Goal: Information Seeking & Learning: Learn about a topic

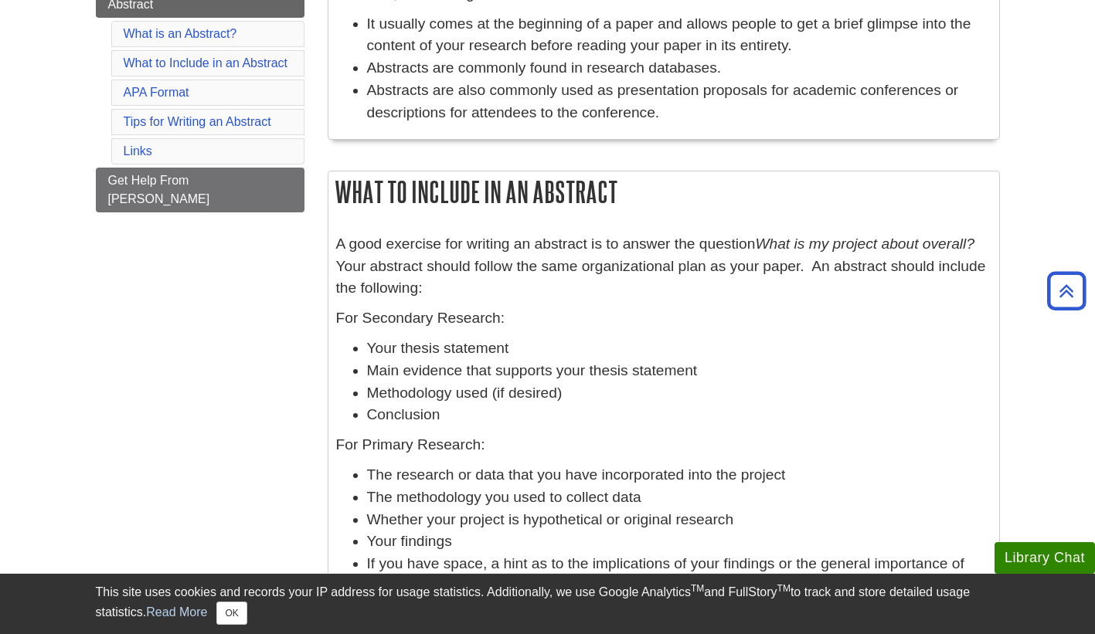
scroll to position [368, 0]
click at [772, 243] on em "What is my project about overall?" at bounding box center [864, 243] width 219 height 16
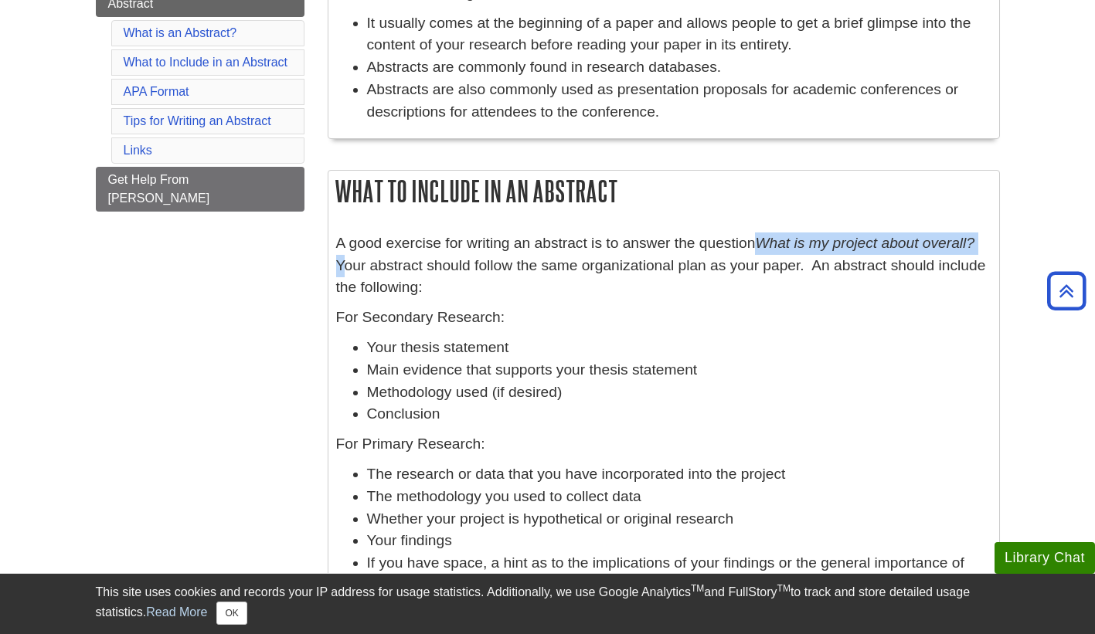
drag, startPoint x: 772, startPoint y: 243, endPoint x: 975, endPoint y: 253, distance: 202.6
click at [975, 253] on p "A good exercise for writing an abstract is to answer the question What is my pr…" at bounding box center [663, 266] width 655 height 66
copy p "What is my project about overall?"
click at [577, 300] on div "A good exercise for writing an abstract is to answer the question What is my pr…" at bounding box center [663, 419] width 655 height 372
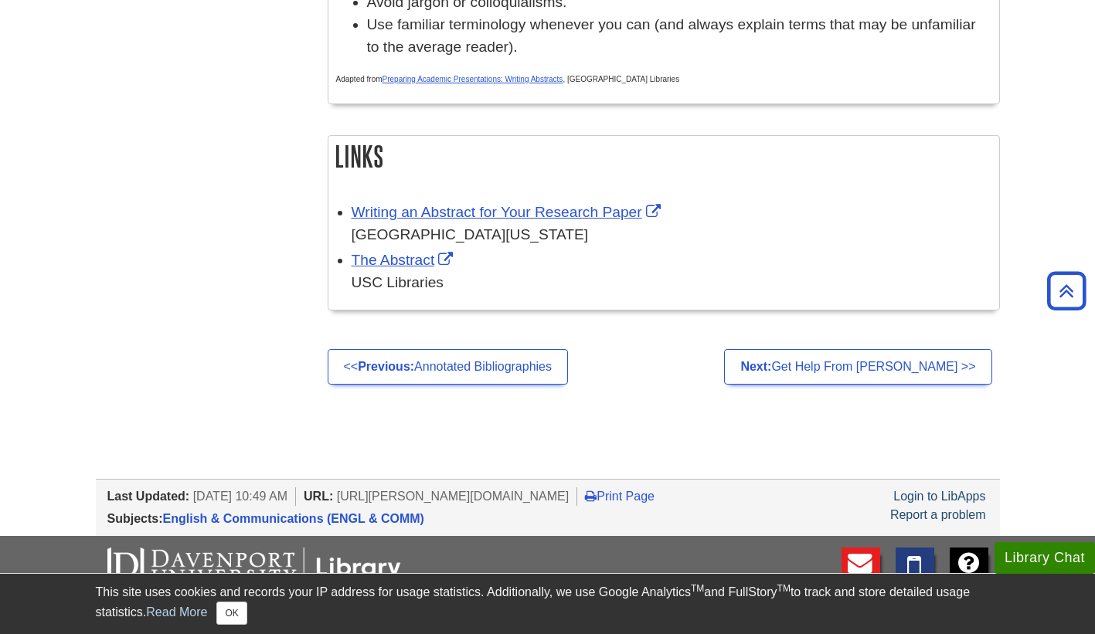
scroll to position [1461, 0]
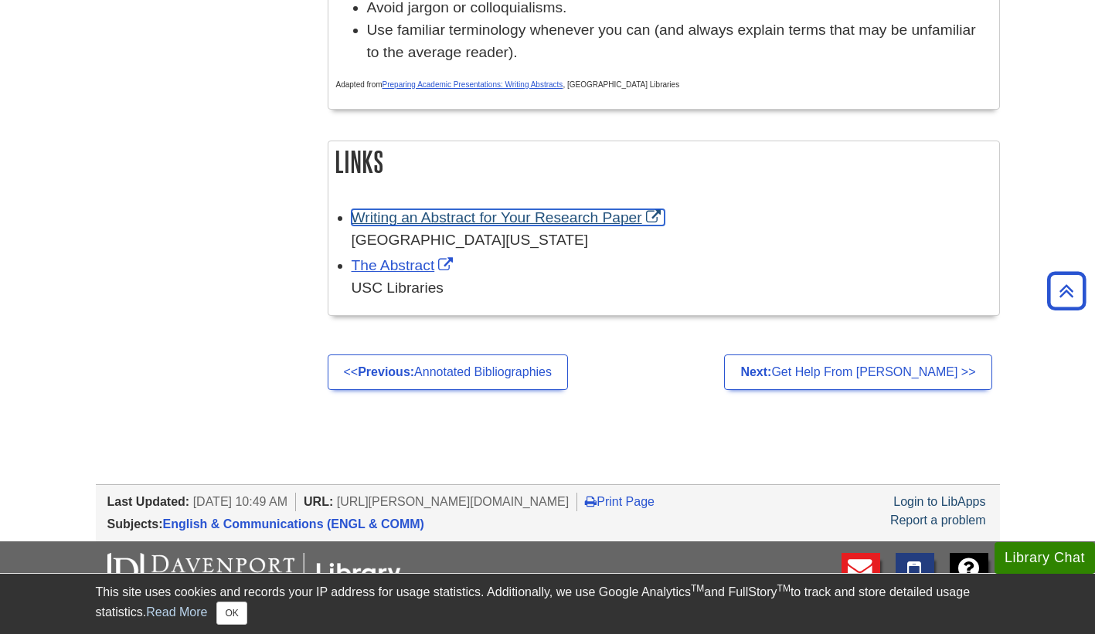
click at [604, 226] on link "Writing an Abstract for Your Research Paper" at bounding box center [507, 217] width 313 height 16
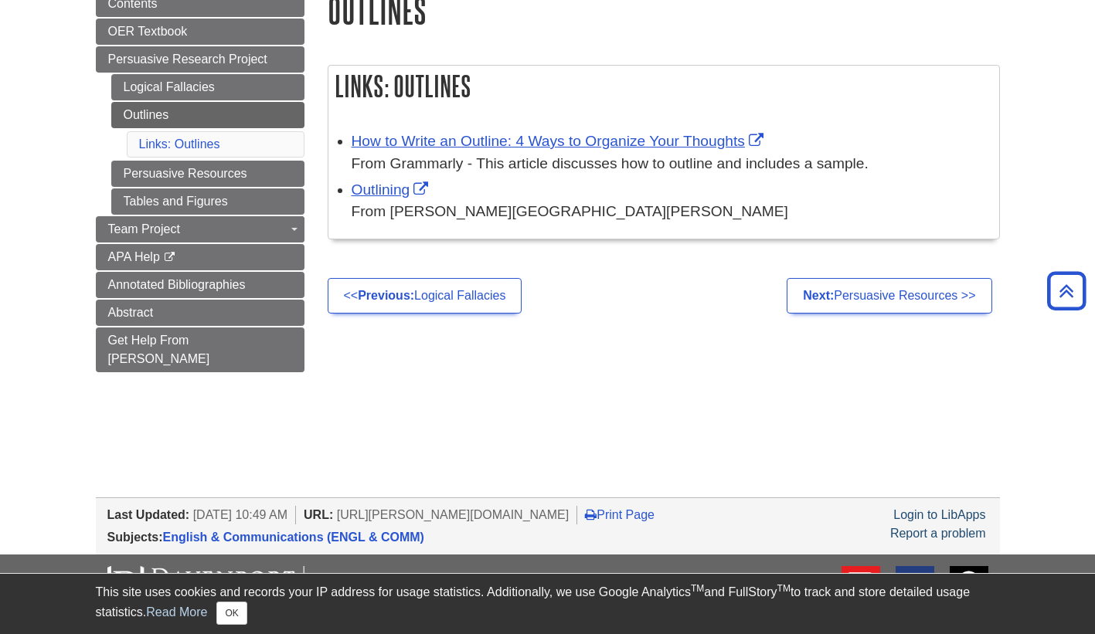
scroll to position [198, 0]
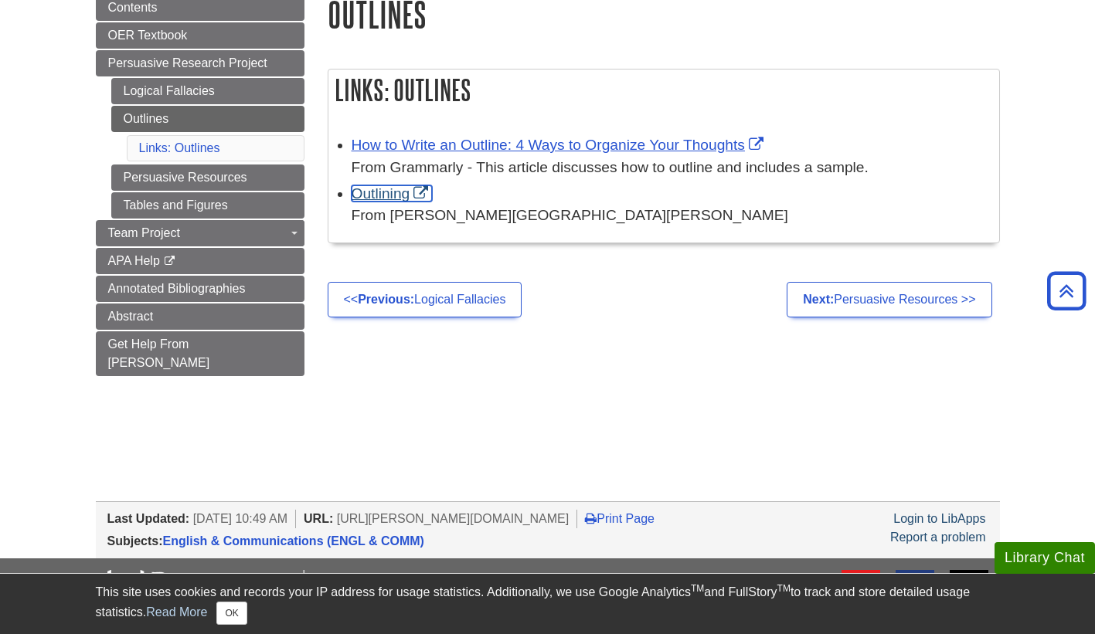
click at [382, 192] on link "Outlining" at bounding box center [391, 193] width 81 height 16
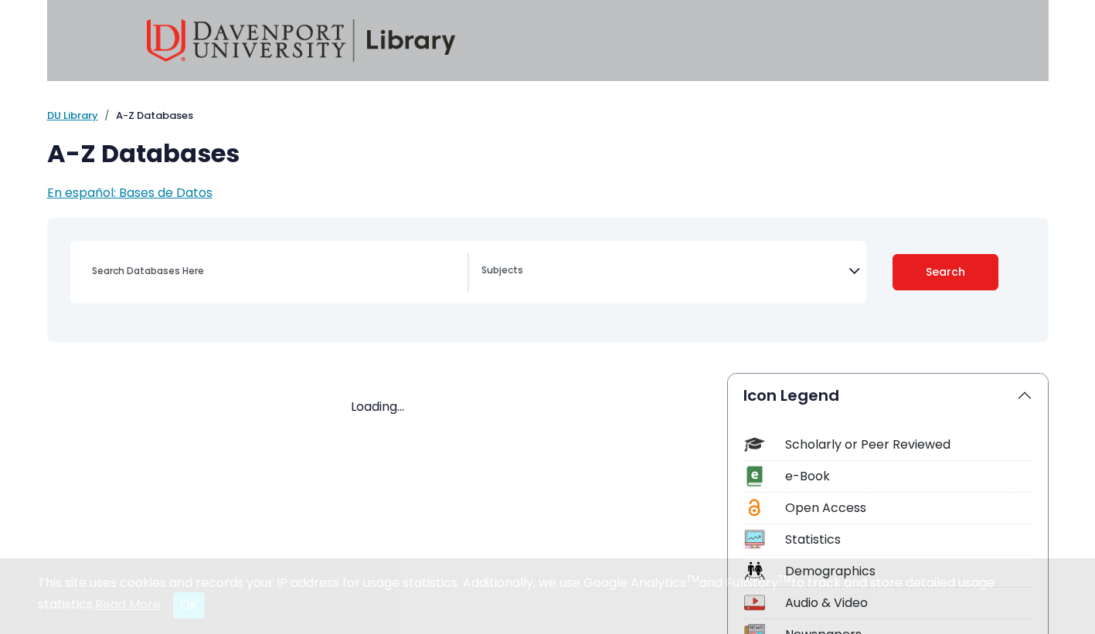
select select "Database Subject Filter"
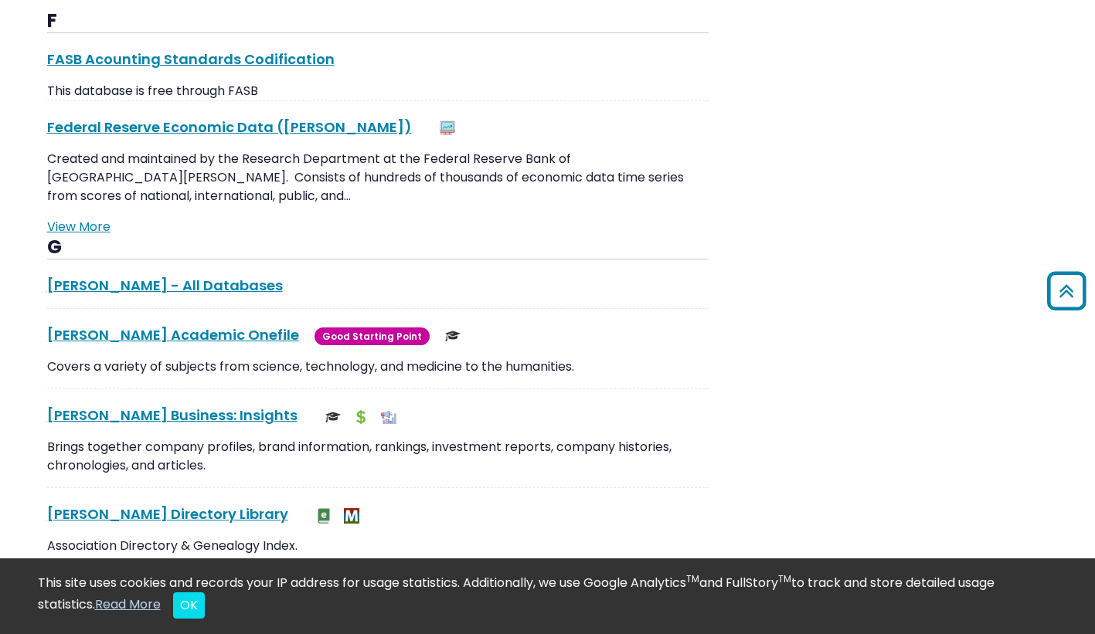
scroll to position [10873, 0]
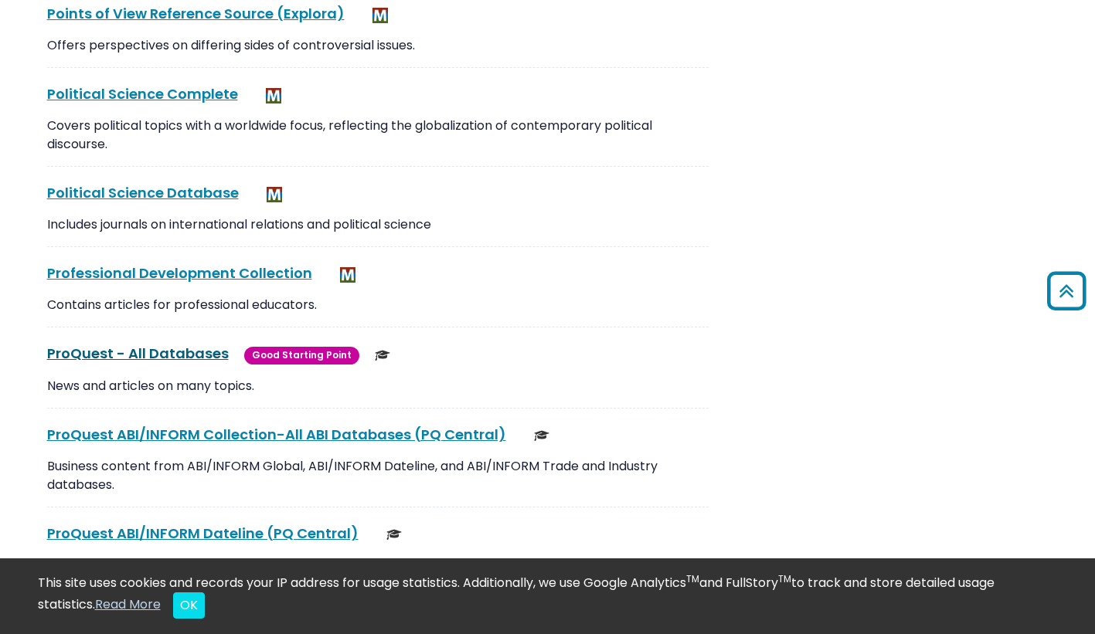
click at [134, 344] on link "ProQuest - All Databases This link opens in a new window" at bounding box center [138, 353] width 182 height 19
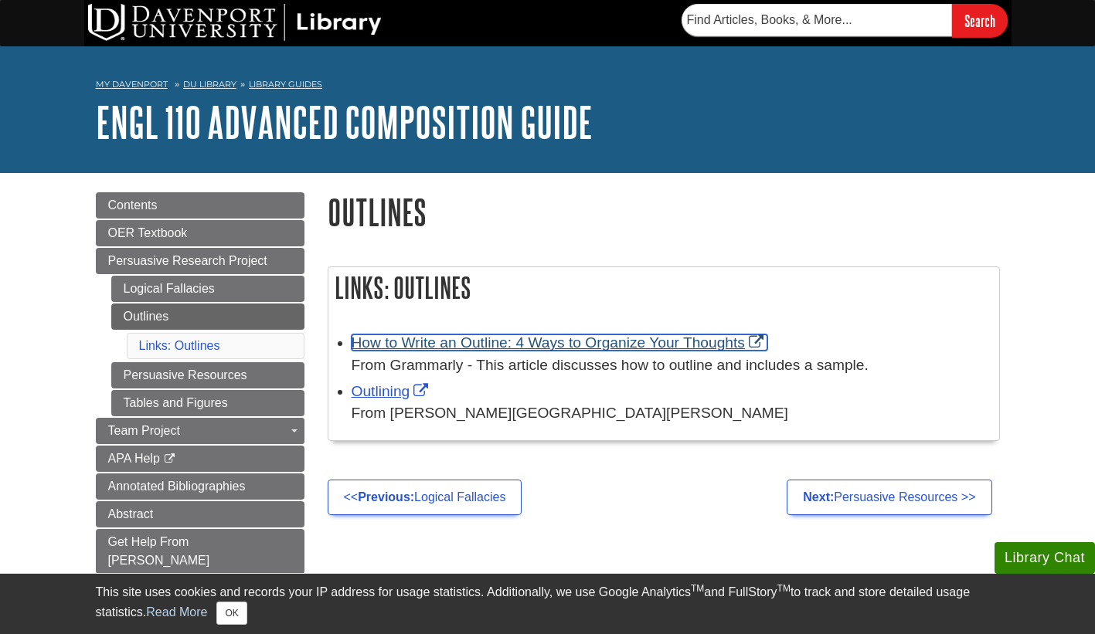
click at [401, 349] on link "How to Write an Outline: 4 Ways to Organize Your Thoughts" at bounding box center [559, 342] width 416 height 16
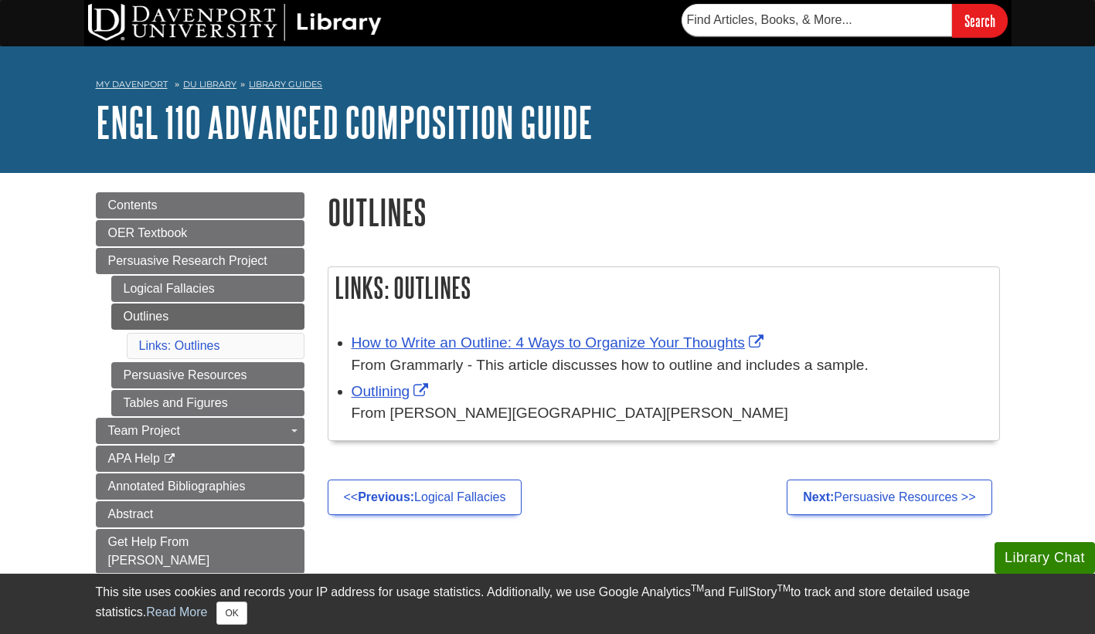
click at [365, 402] on div "Outlining From [PERSON_NAME][GEOGRAPHIC_DATA][PERSON_NAME]" at bounding box center [671, 403] width 640 height 45
click at [370, 395] on link "Outlining" at bounding box center [391, 391] width 81 height 16
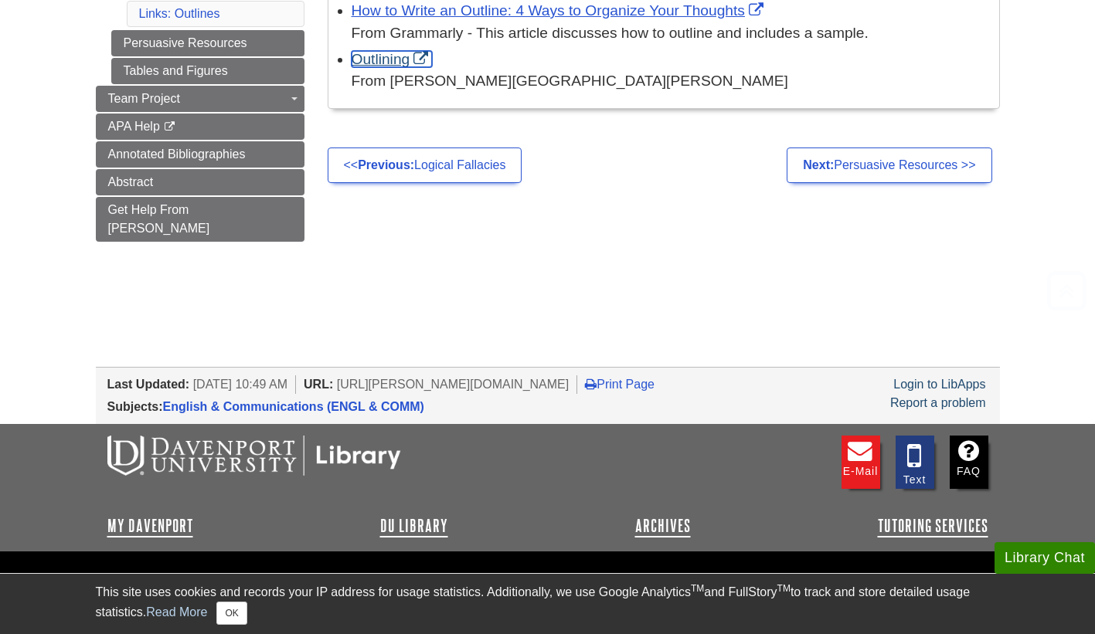
scroll to position [372, 0]
